Goal: Communication & Community: Answer question/provide support

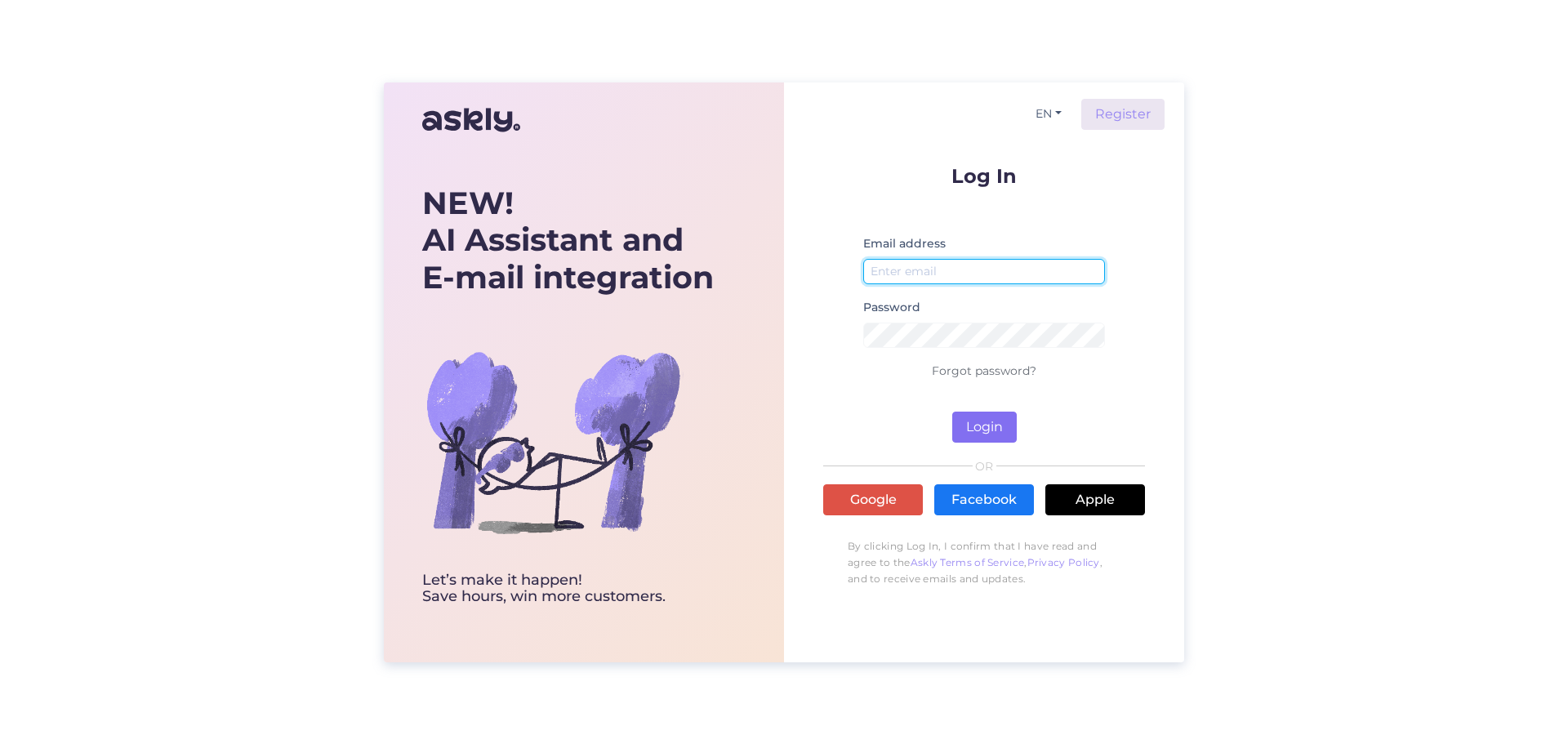
type input "[PERSON_NAME][EMAIL_ADDRESS][PERSON_NAME][DOMAIN_NAME]"
click at [973, 425] on button "Login" at bounding box center [984, 427] width 65 height 31
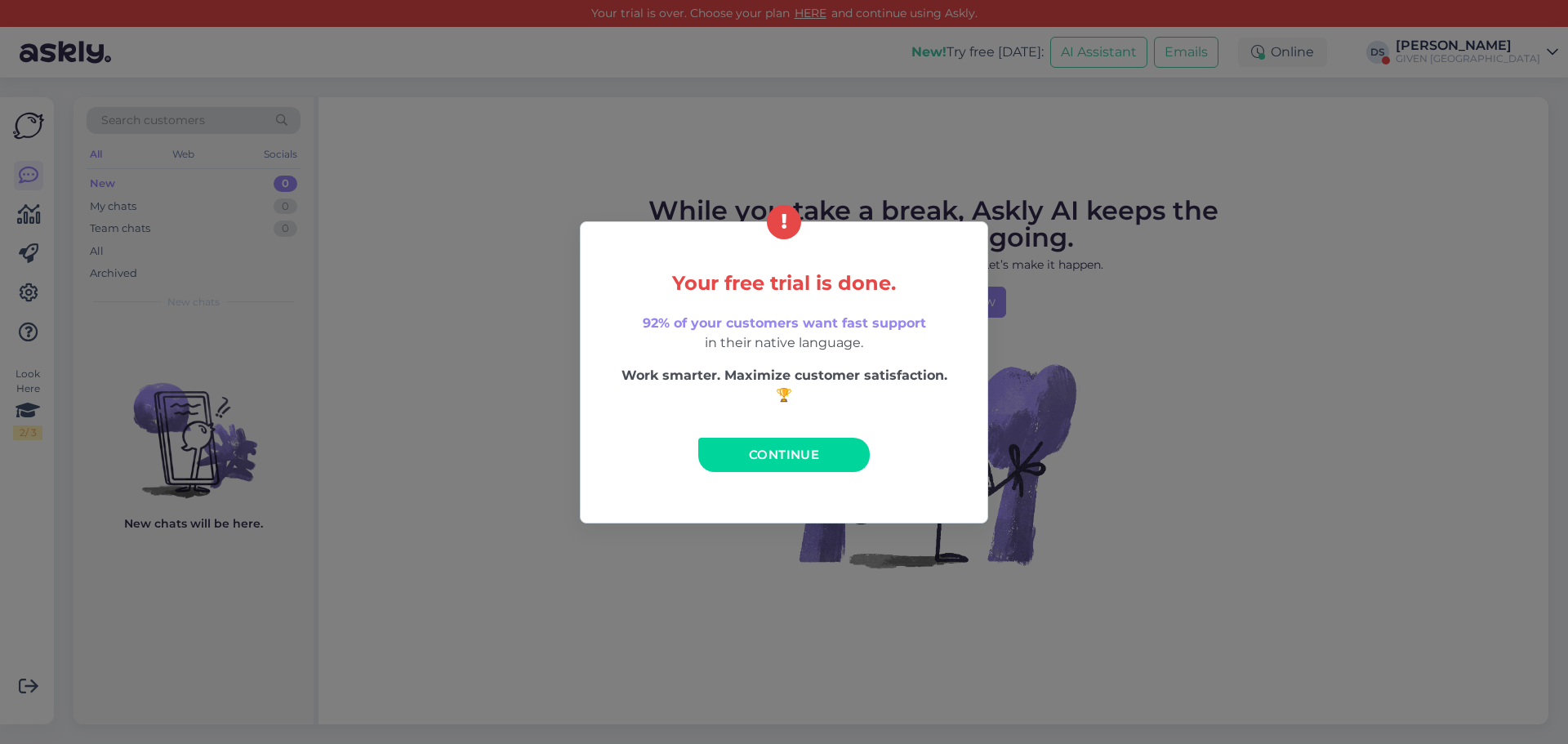
click at [764, 463] on link "Continue" at bounding box center [784, 455] width 171 height 35
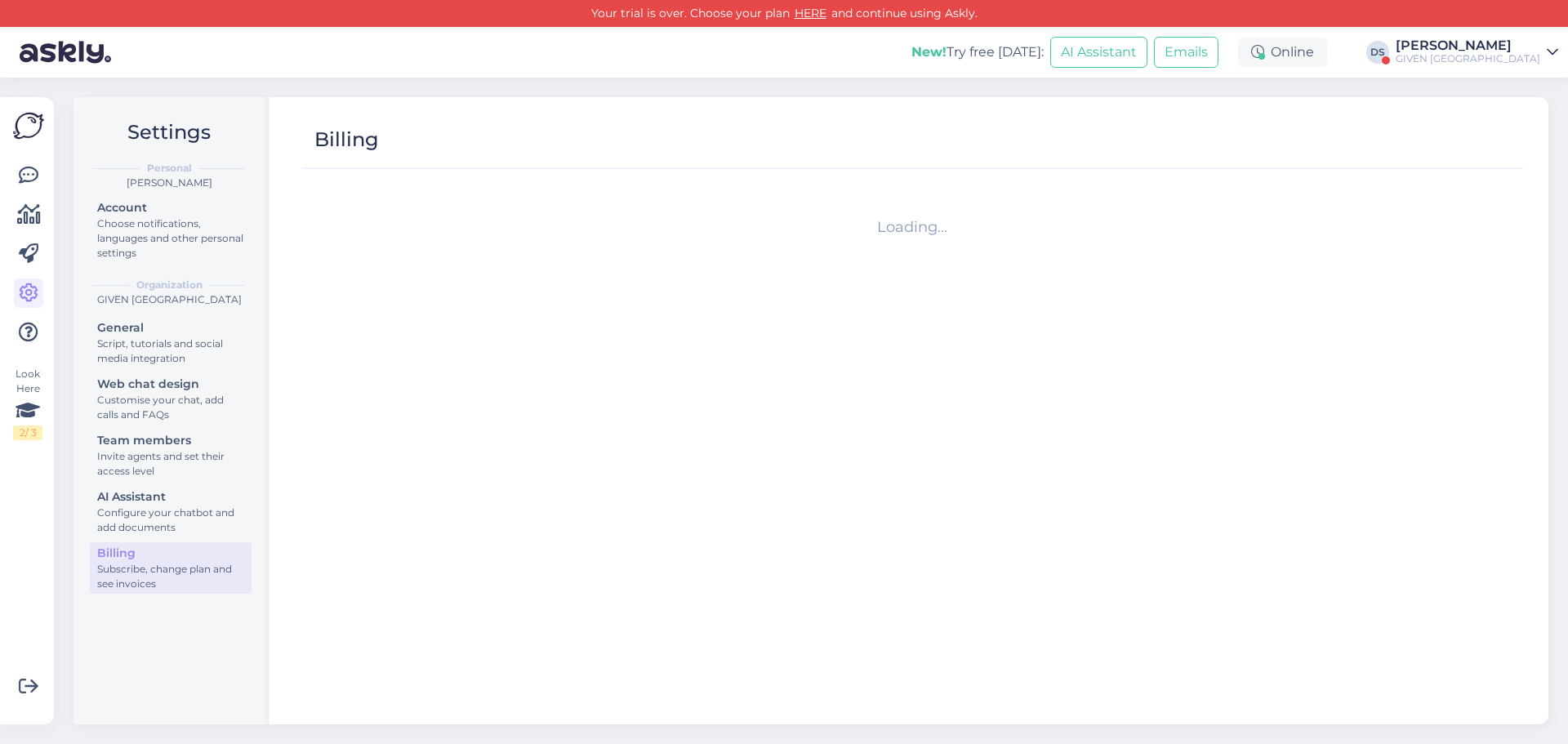
click at [1478, 60] on div "GIVEN [GEOGRAPHIC_DATA]" at bounding box center [1467, 58] width 144 height 13
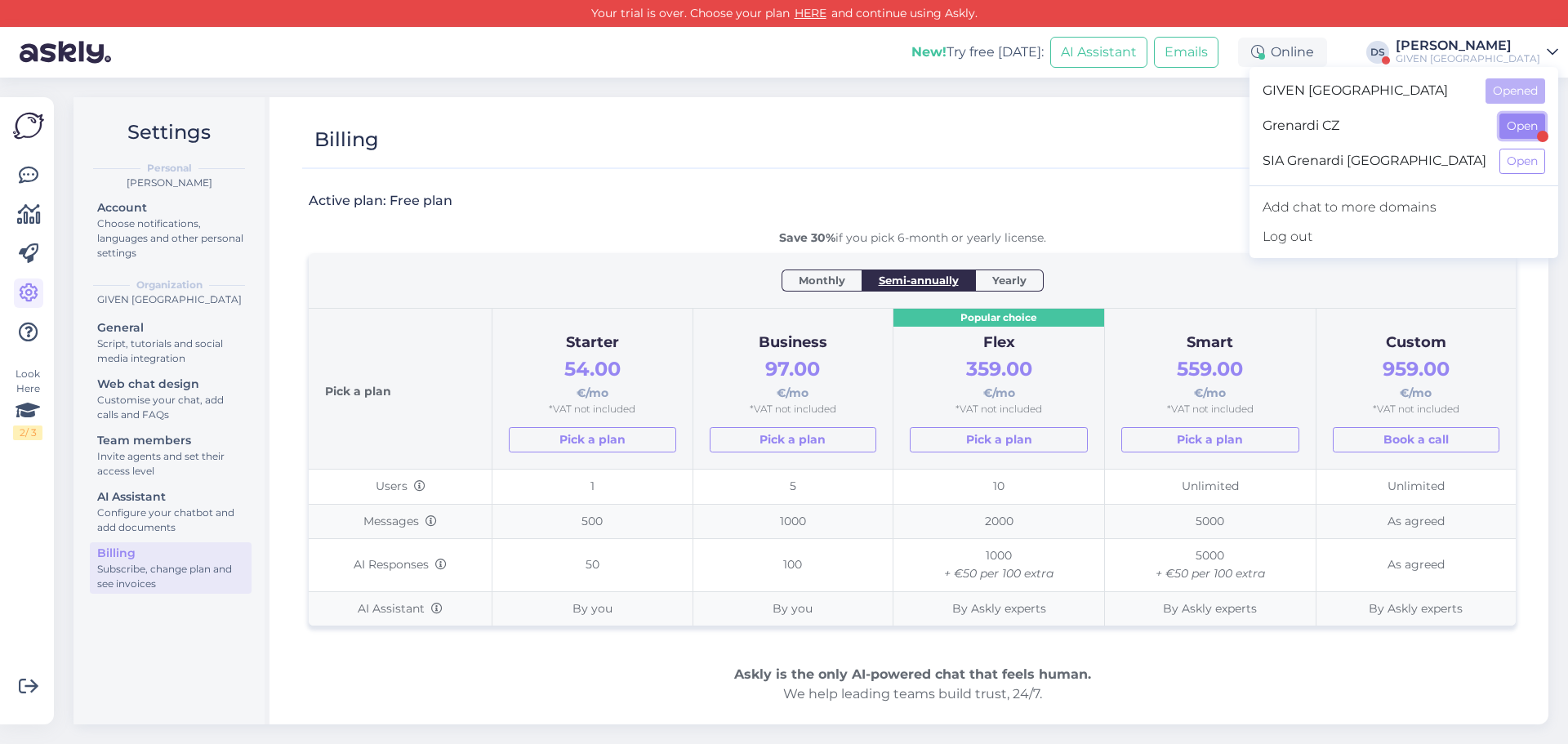
click at [1520, 129] on button "Open" at bounding box center [1521, 125] width 46 height 25
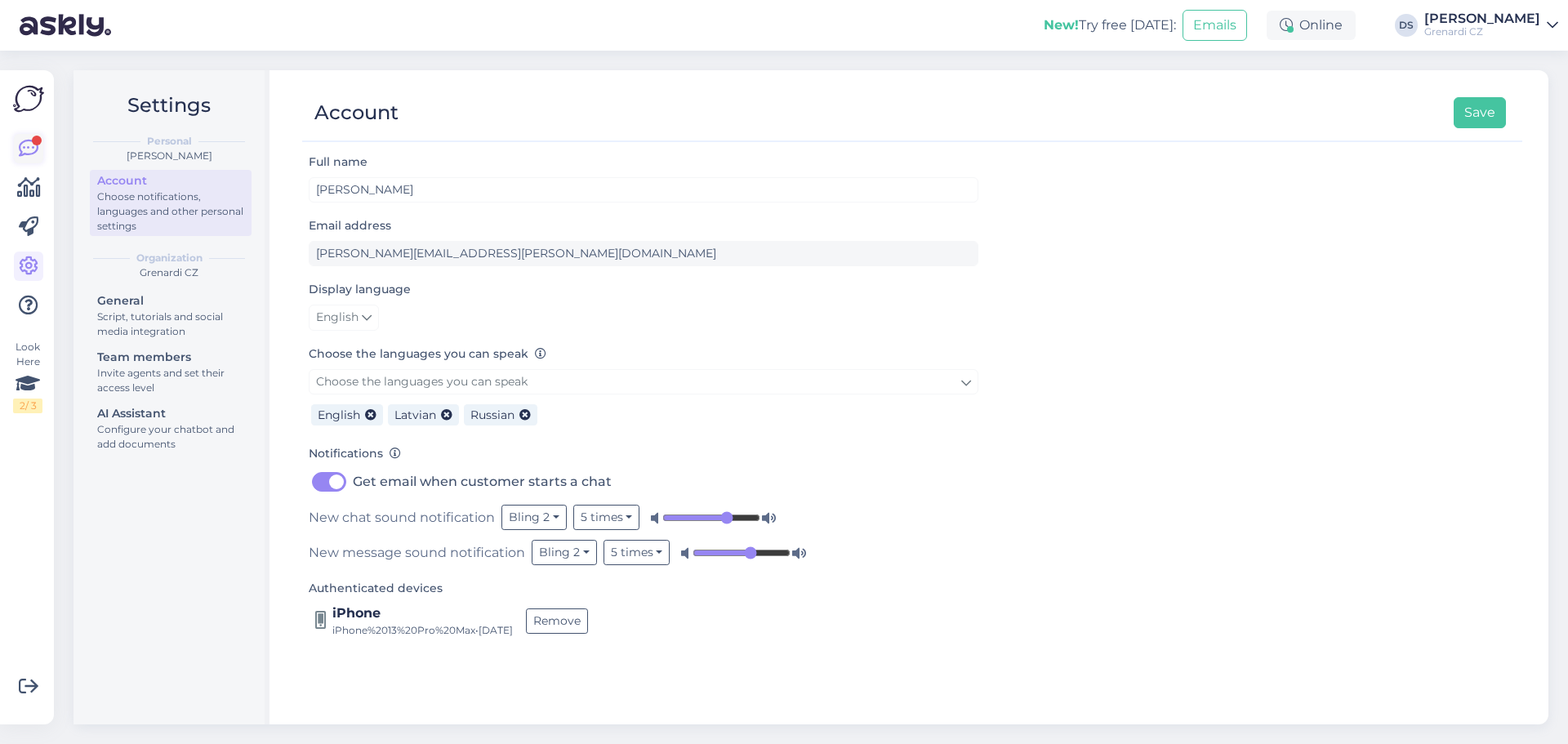
click at [35, 144] on div at bounding box center [36, 140] width 10 height 10
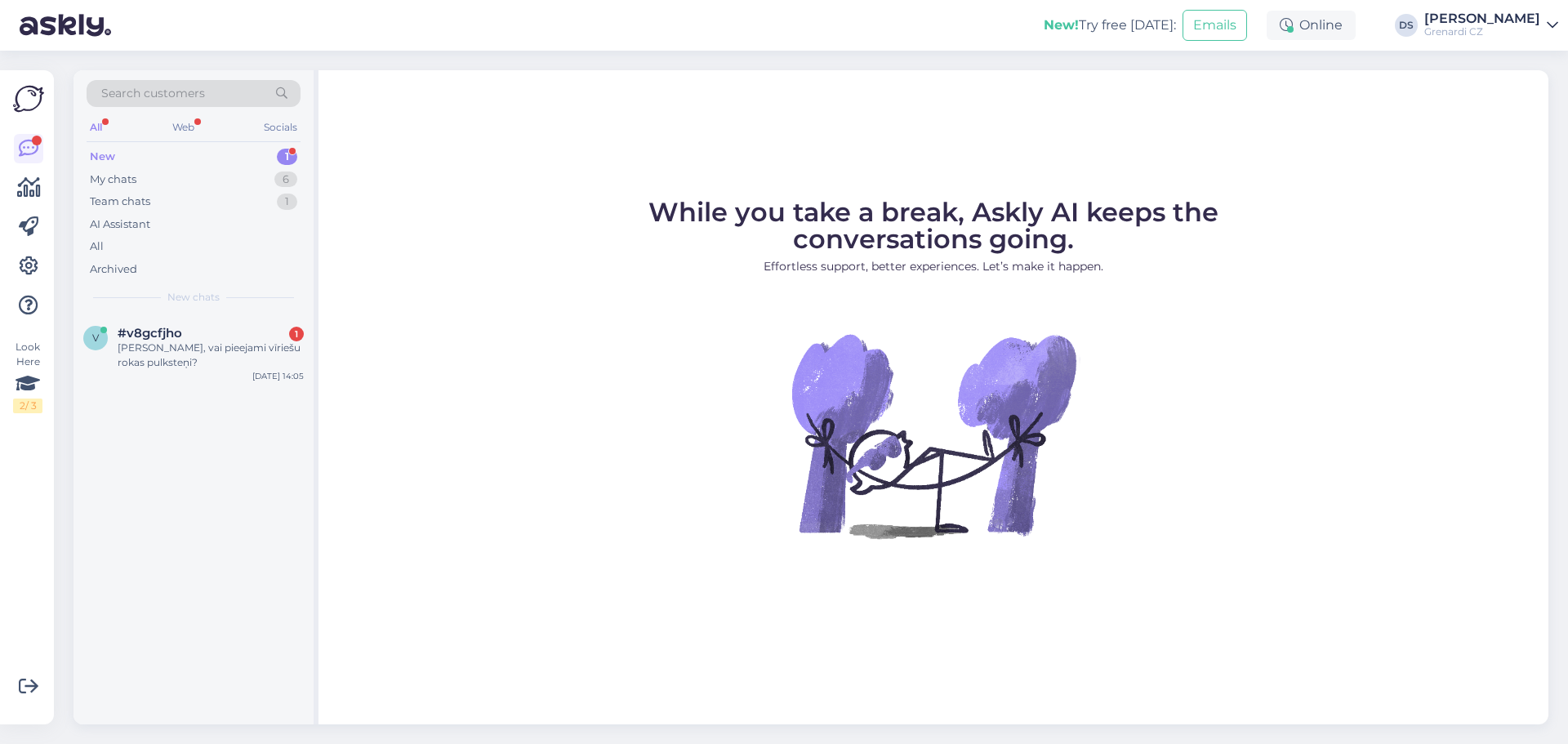
click at [112, 155] on div "New" at bounding box center [102, 157] width 25 height 16
click at [189, 337] on div "#v8gcfjho 1" at bounding box center [210, 333] width 186 height 15
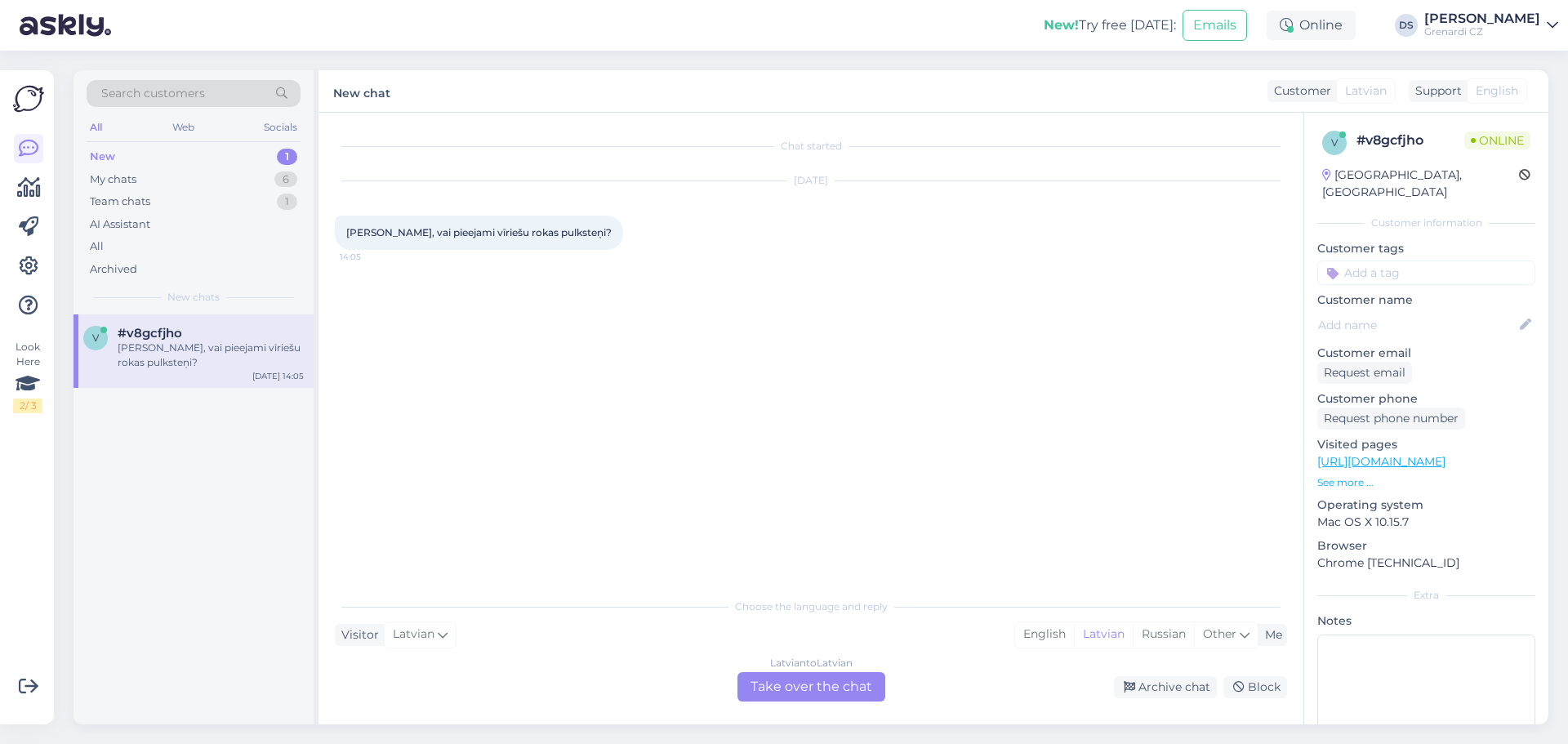
click at [807, 690] on div "Latvian to Latvian Take over the chat" at bounding box center [810, 687] width 148 height 29
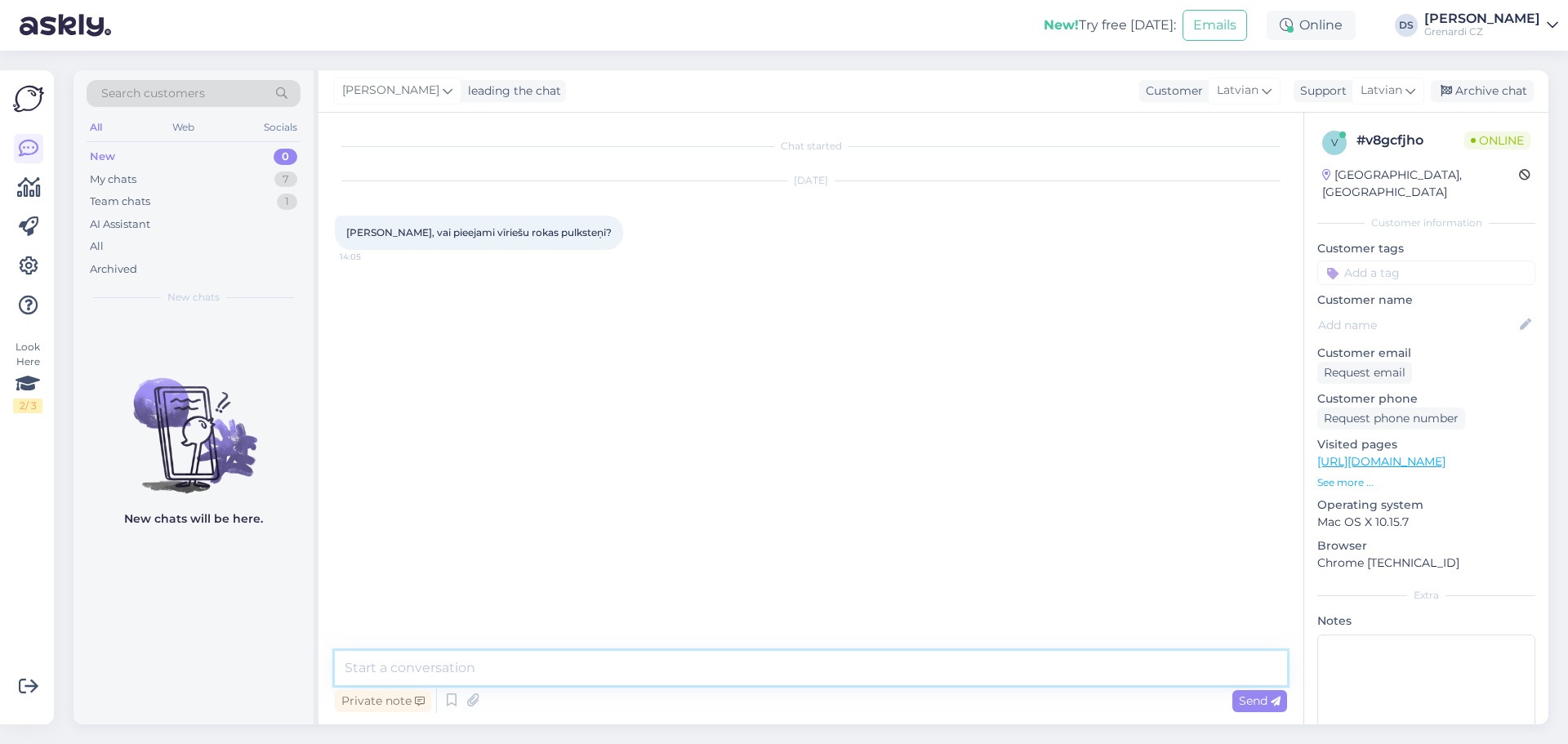
click at [392, 668] on textarea at bounding box center [810, 668] width 952 height 35
click at [528, 702] on div "Private note Send" at bounding box center [810, 701] width 952 height 31
click at [416, 670] on textarea at bounding box center [810, 668] width 952 height 35
type textarea "Labdien!"
type textarea "Varam piedāvāt šādu pulksteni:"
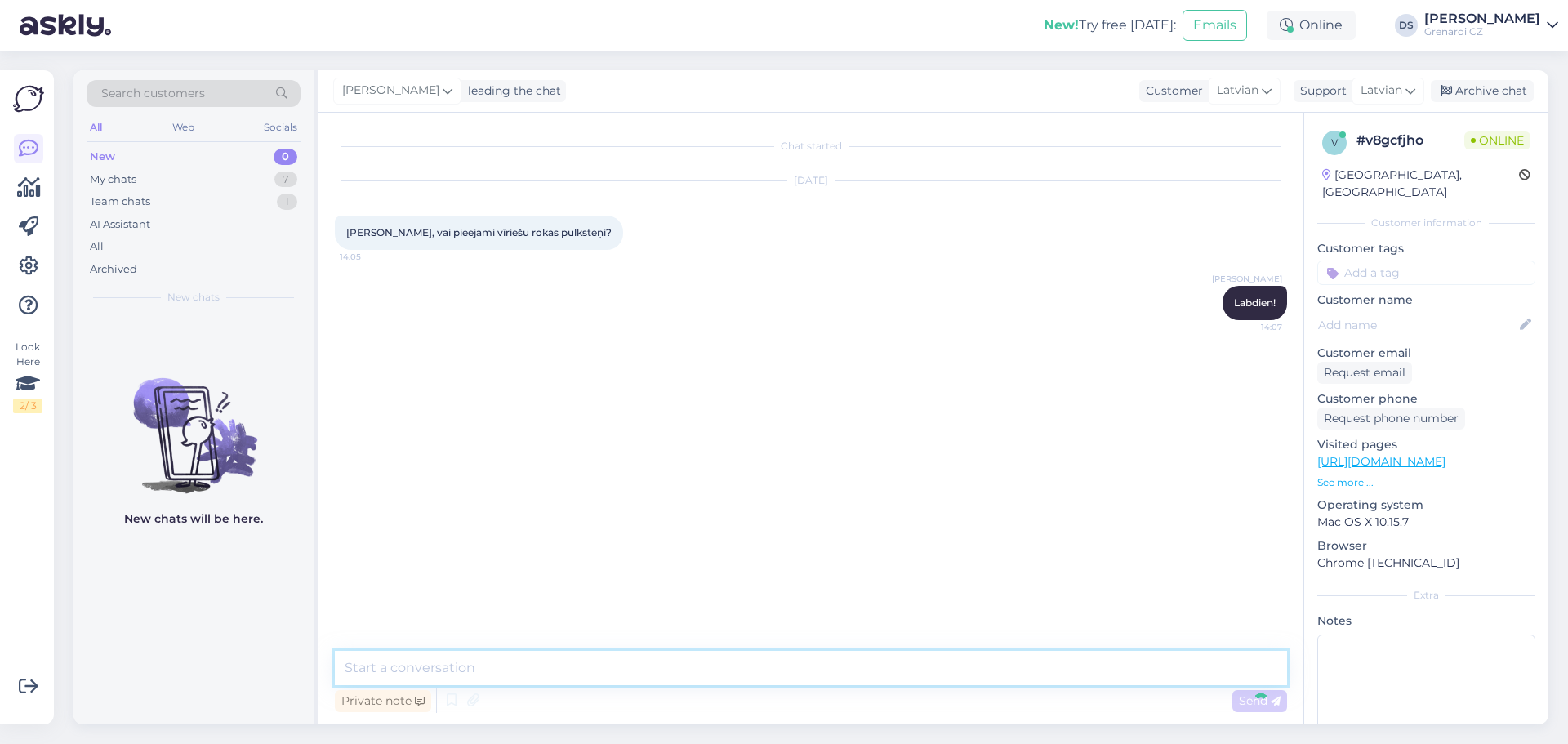
paste textarea "[URL][DOMAIN_NAME]"
type textarea "[URL][DOMAIN_NAME]"
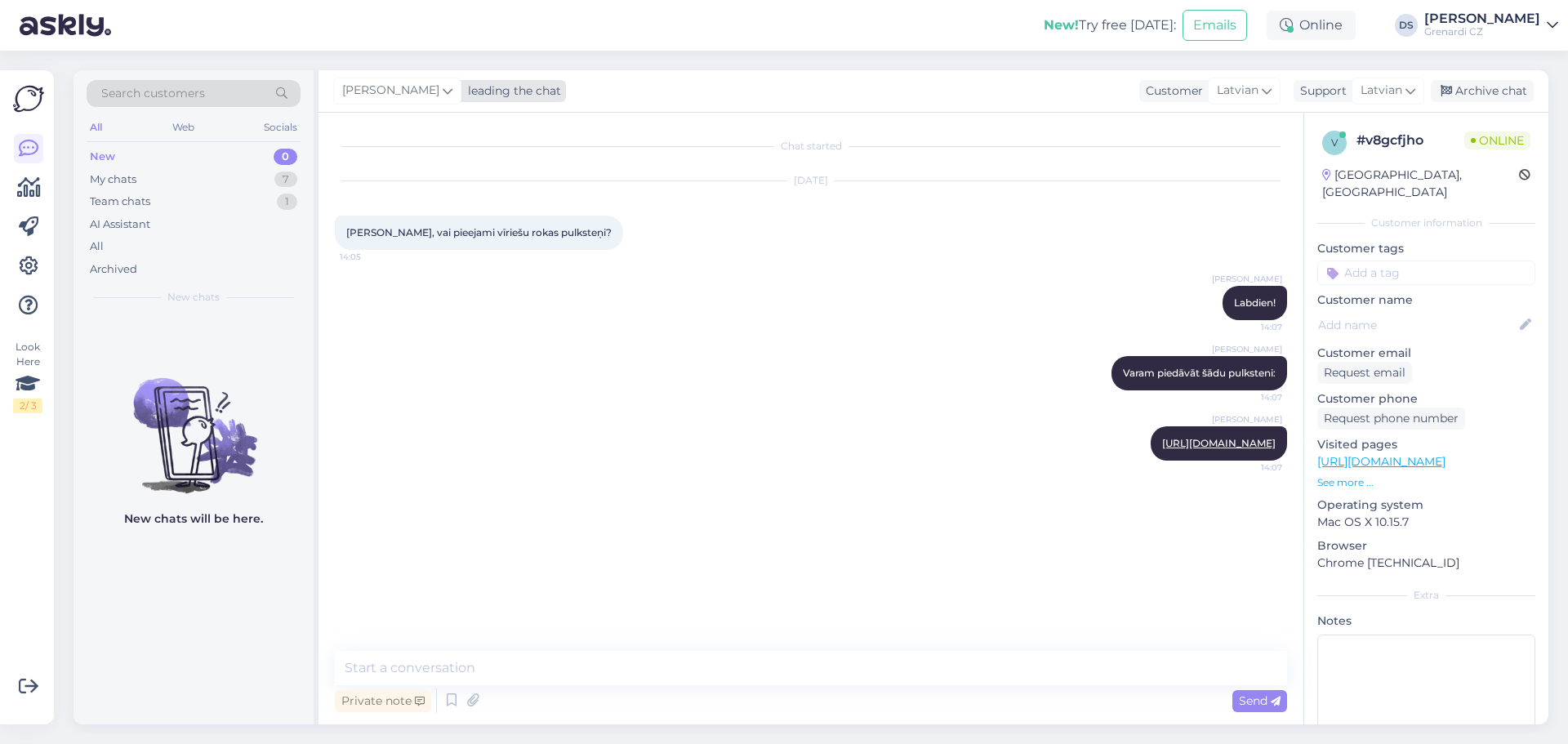
click at [400, 88] on span "[PERSON_NAME]" at bounding box center [391, 90] width 97 height 18
click at [643, 85] on div "[PERSON_NAME] leading the chat [PERSON_NAME] [PERSON_NAME][EMAIL_ADDRESS][PERSO…" at bounding box center [933, 91] width 1230 height 42
